Goal: Task Accomplishment & Management: Manage account settings

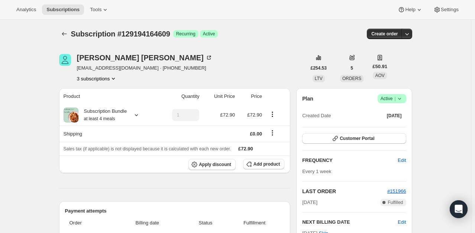
click at [406, 97] on span "Success Active |" at bounding box center [391, 98] width 29 height 9
click at [401, 98] on icon at bounding box center [399, 98] width 7 height 7
click at [400, 99] on icon at bounding box center [398, 99] width 3 height 2
click at [386, 123] on span "Cancel subscription" at bounding box center [394, 126] width 42 height 6
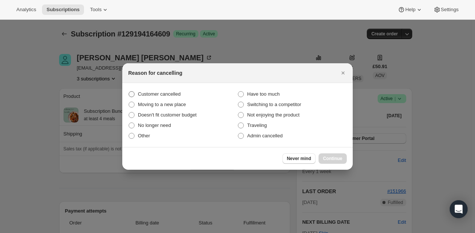
click at [168, 97] on span "Customer cancelled" at bounding box center [159, 93] width 43 height 7
click at [129, 91] on input "Customer cancelled" at bounding box center [129, 91] width 0 height 0
radio input "true"
click at [133, 96] on span ":rbh:" at bounding box center [132, 94] width 6 height 6
click at [129, 91] on input "Customer cancelled" at bounding box center [129, 91] width 0 height 0
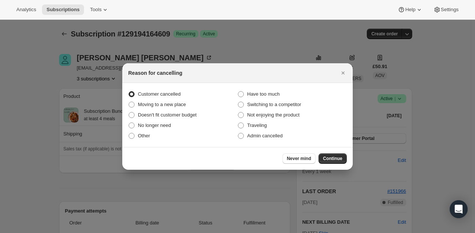
click at [153, 95] on span "Customer cancelled" at bounding box center [159, 94] width 43 height 6
click at [129, 91] on input "Customer cancelled" at bounding box center [129, 91] width 0 height 0
click at [341, 160] on span "Continue" at bounding box center [332, 158] width 19 height 6
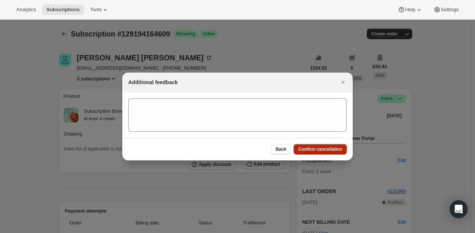
click at [324, 148] on span "Confirm cancellation" at bounding box center [320, 149] width 44 height 6
